Goal: Navigation & Orientation: Understand site structure

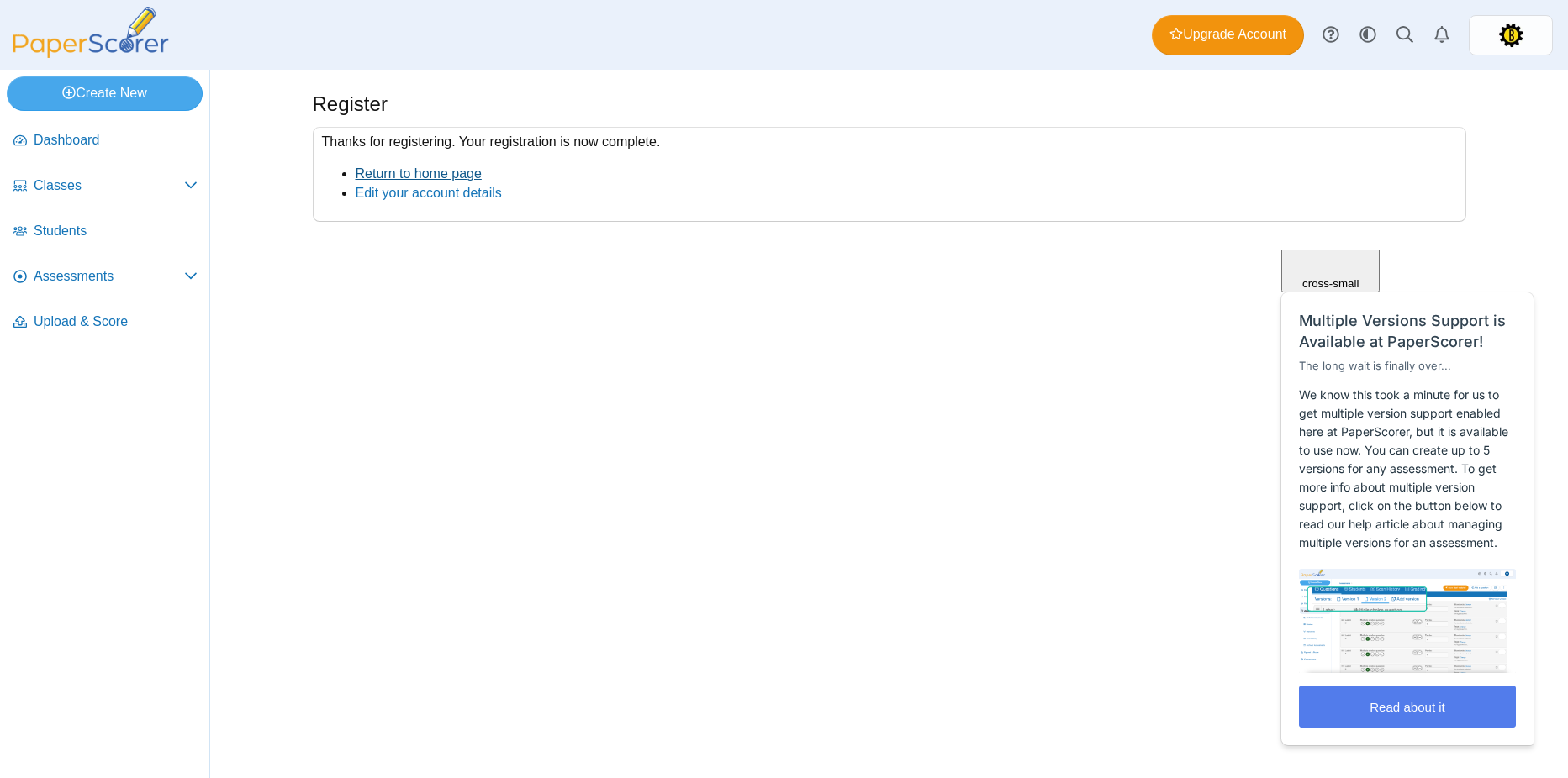
click at [413, 172] on link "Return to home page" at bounding box center [418, 173] width 126 height 14
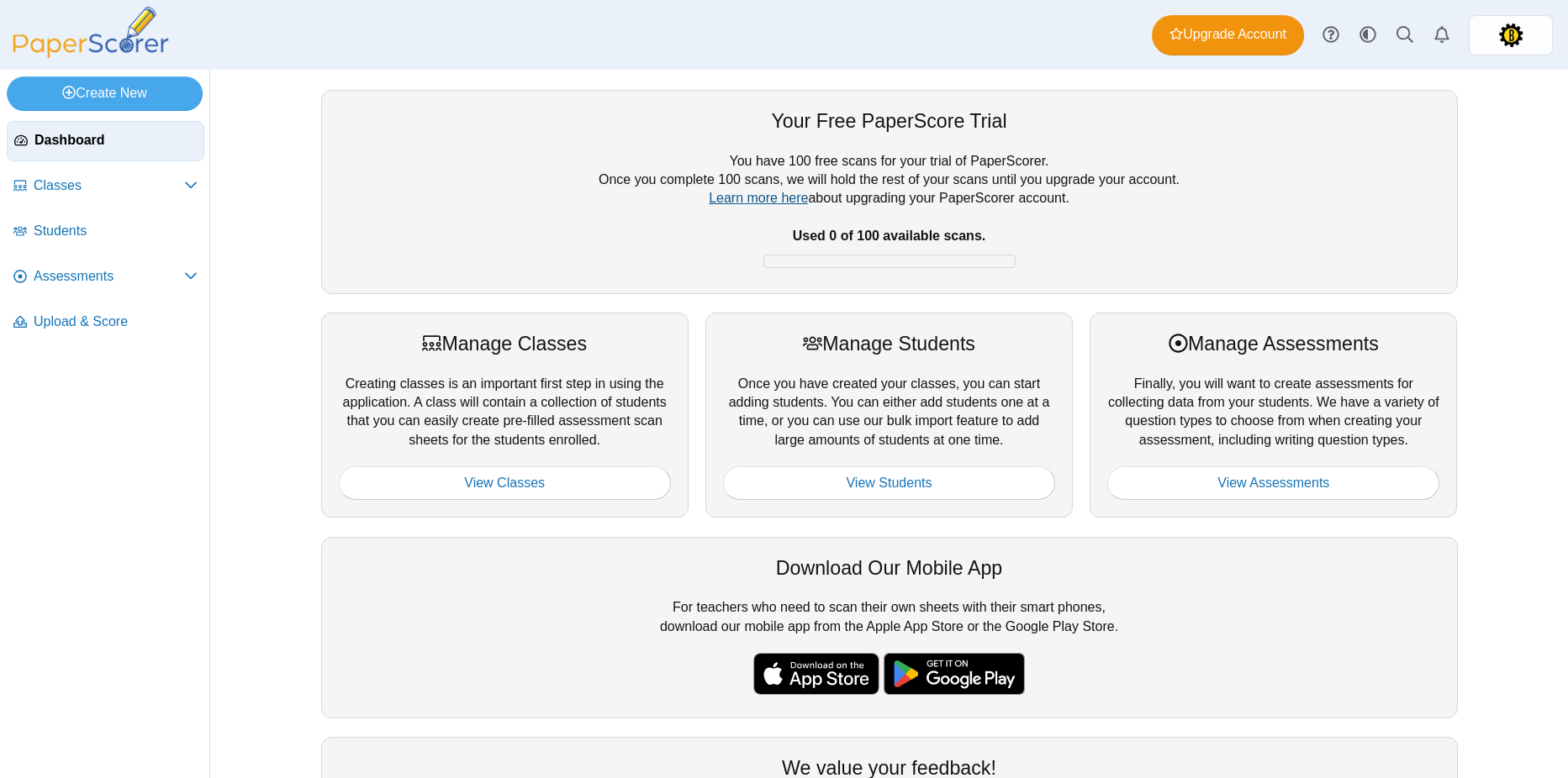
click at [765, 197] on link "Learn more here" at bounding box center [758, 198] width 99 height 14
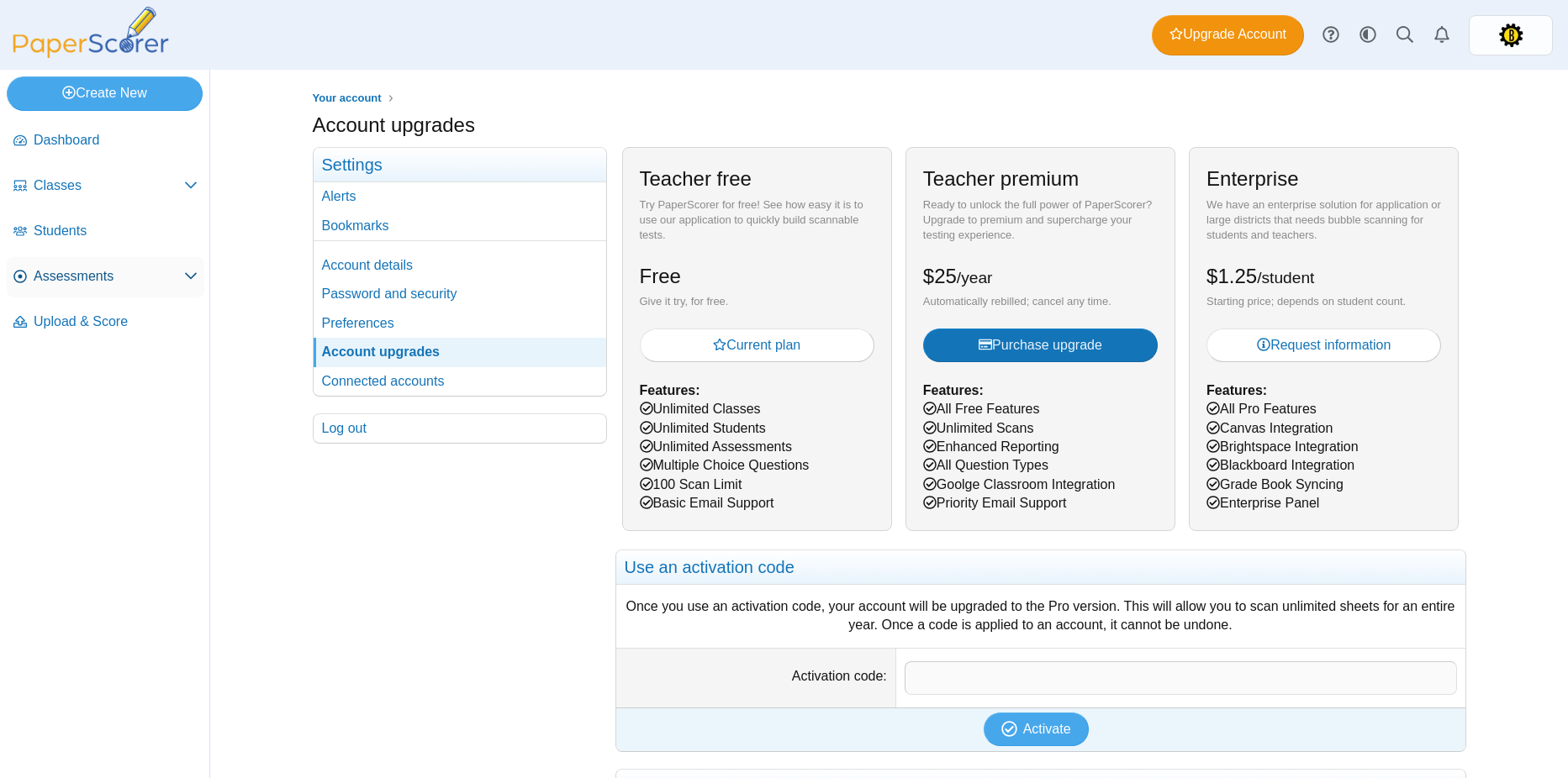
click at [101, 273] on span "Assessments" at bounding box center [109, 276] width 151 height 18
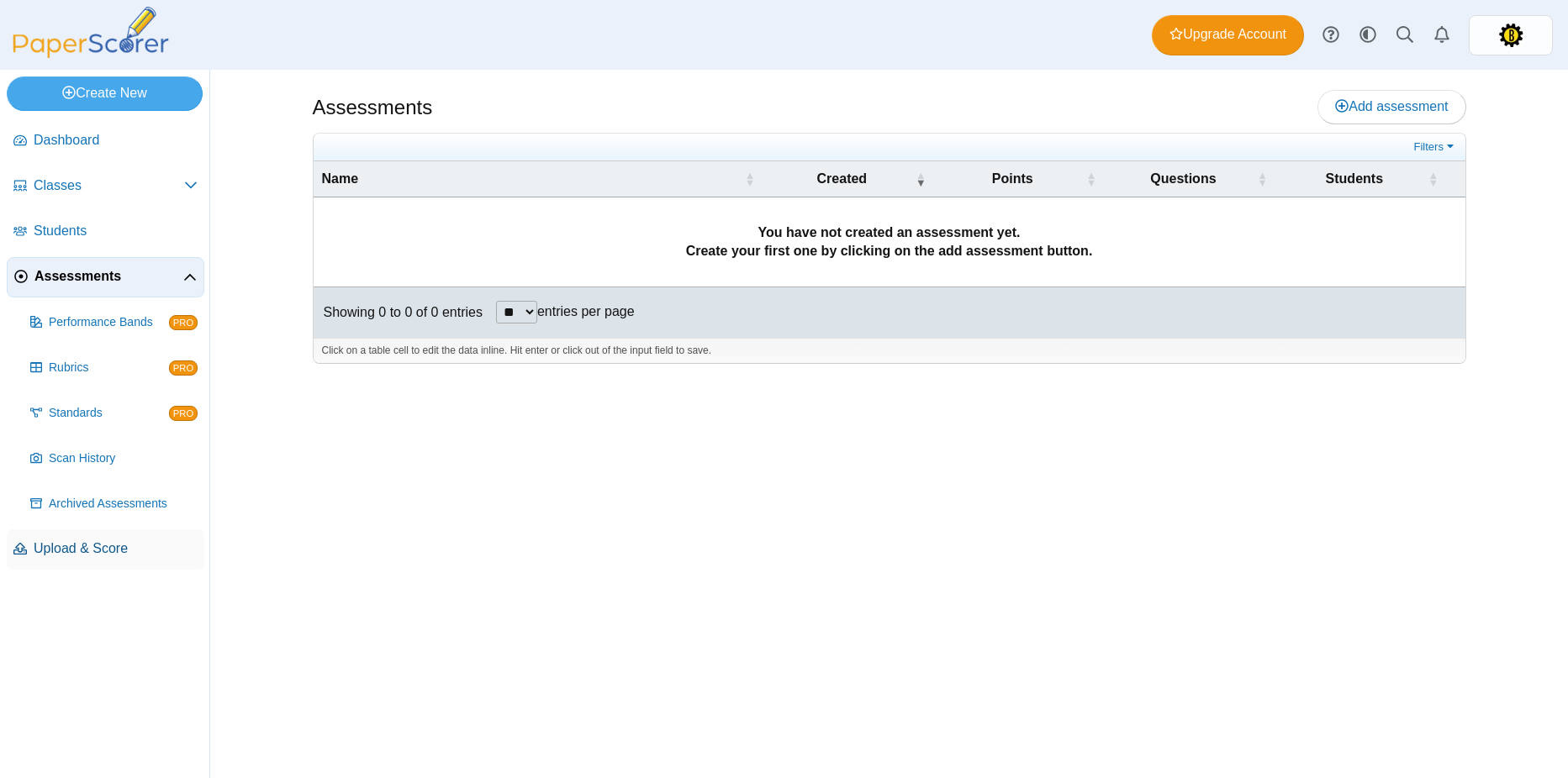
click at [118, 555] on span "Upload & Score" at bounding box center [115, 548] width 164 height 18
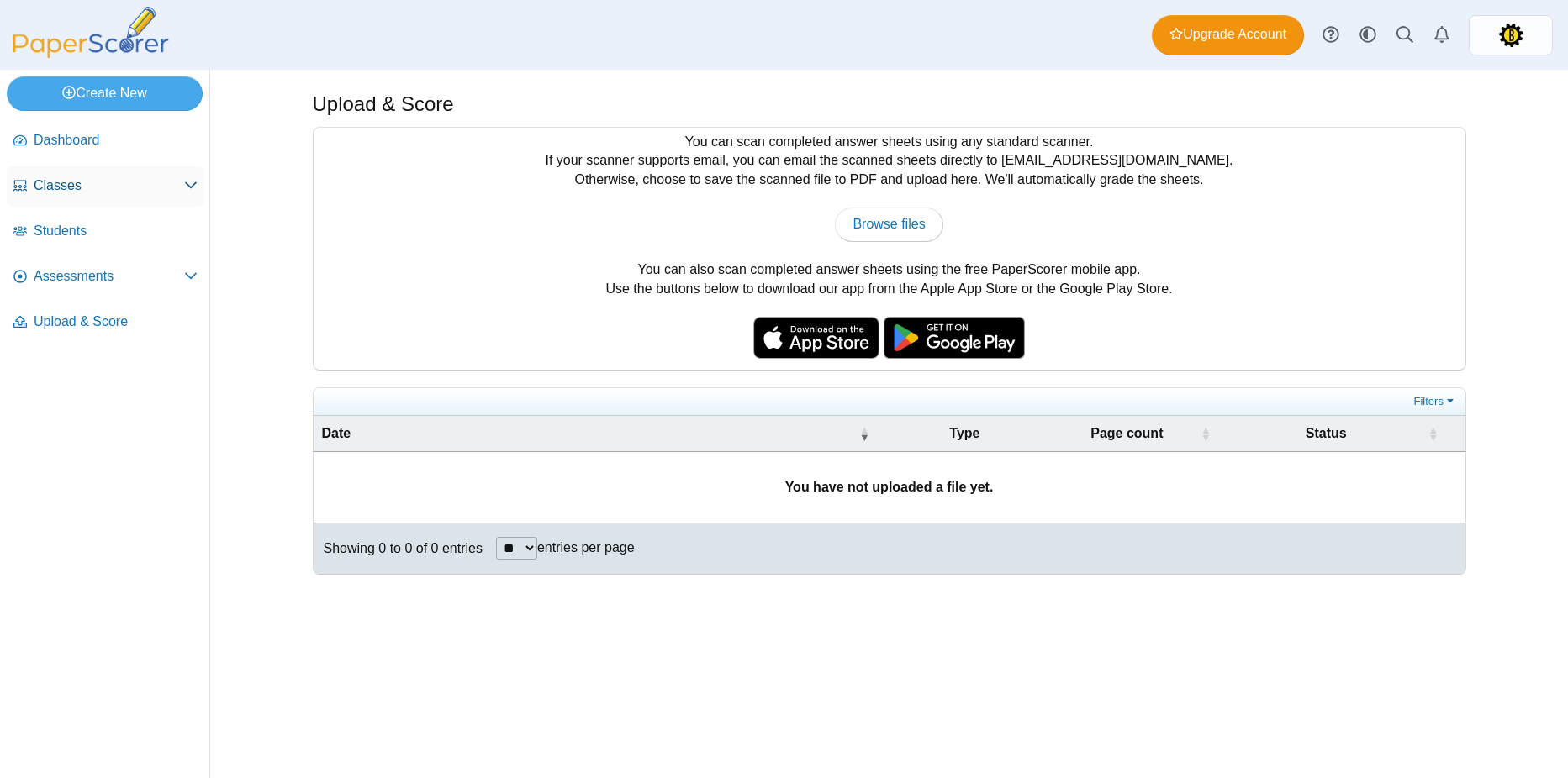
click at [78, 188] on span "Classes" at bounding box center [109, 185] width 151 height 18
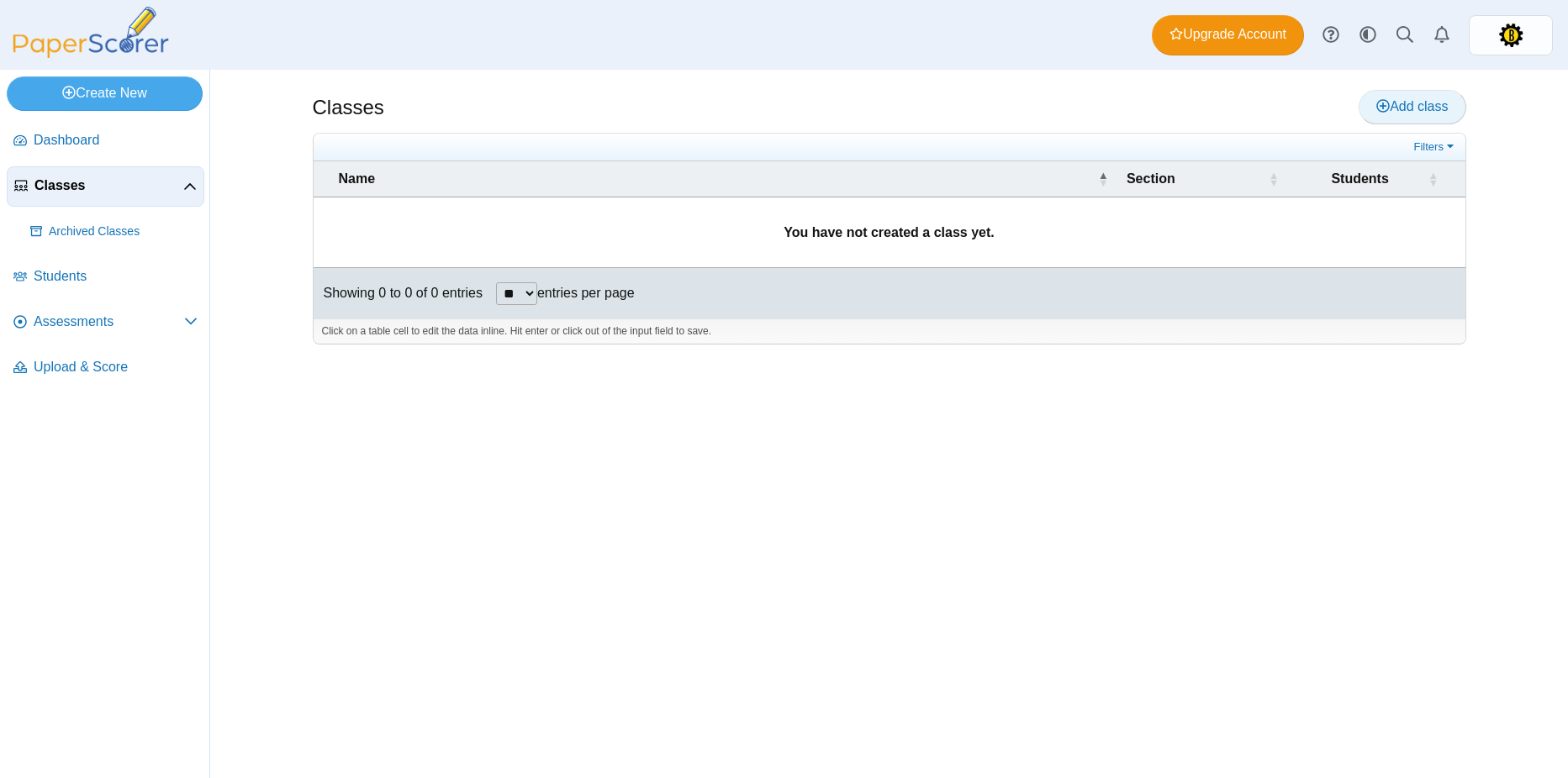
click at [1404, 98] on link "Add class" at bounding box center [1411, 107] width 107 height 34
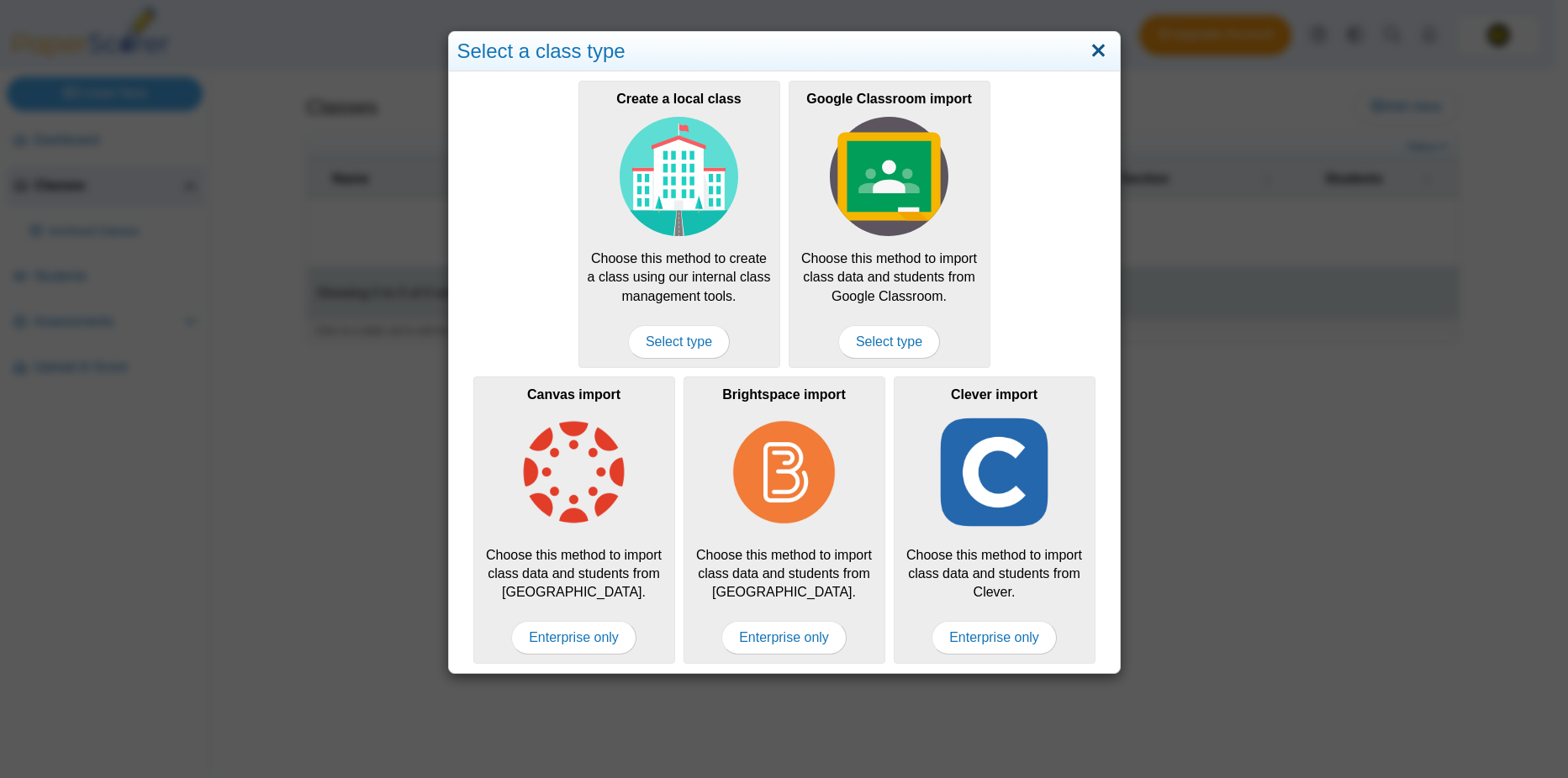
click at [1090, 51] on link "Close" at bounding box center [1098, 52] width 26 height 29
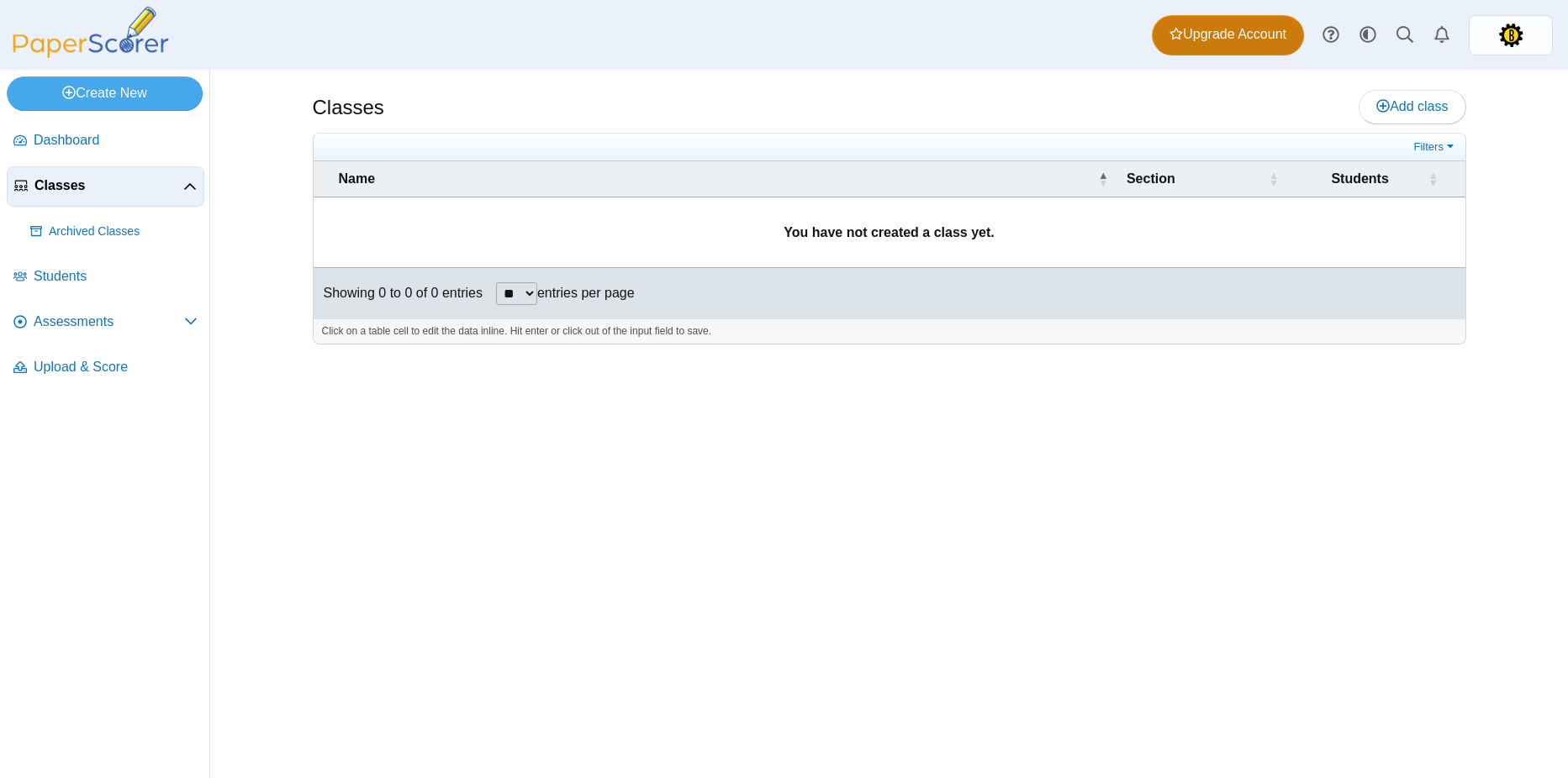
click at [1277, 39] on span "Upgrade Account" at bounding box center [1228, 34] width 117 height 18
